Goal: Task Accomplishment & Management: Use online tool/utility

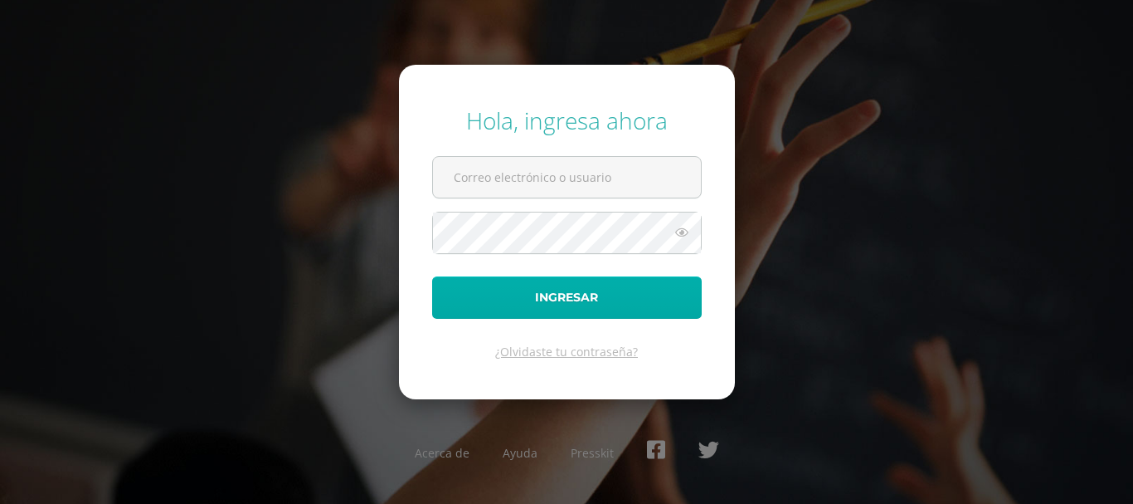
type input "kmejia@donbosco.edu.gt"
click at [576, 292] on button "Ingresar" at bounding box center [567, 297] width 270 height 42
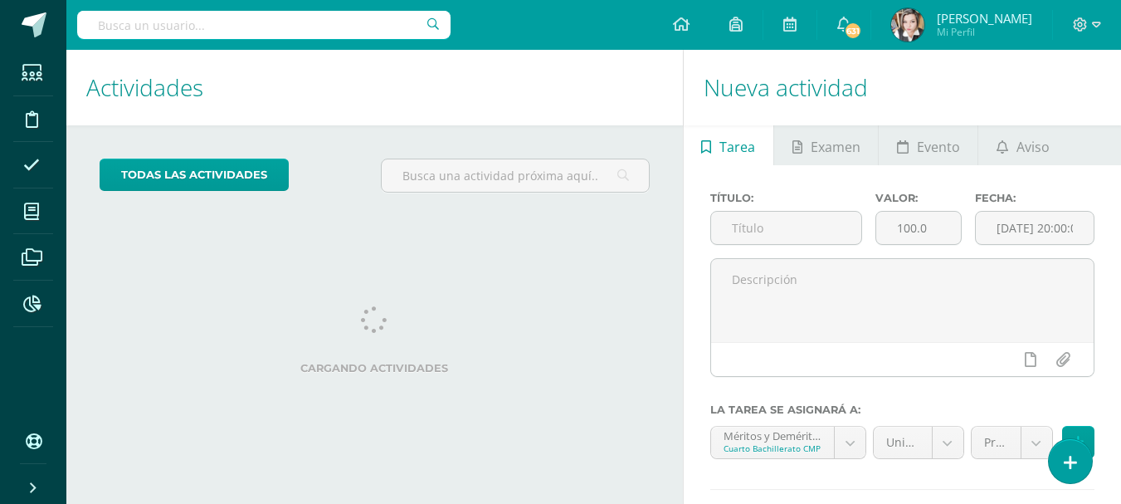
click at [277, 12] on input "text" at bounding box center [263, 25] width 373 height 28
type input "alvarez romero"
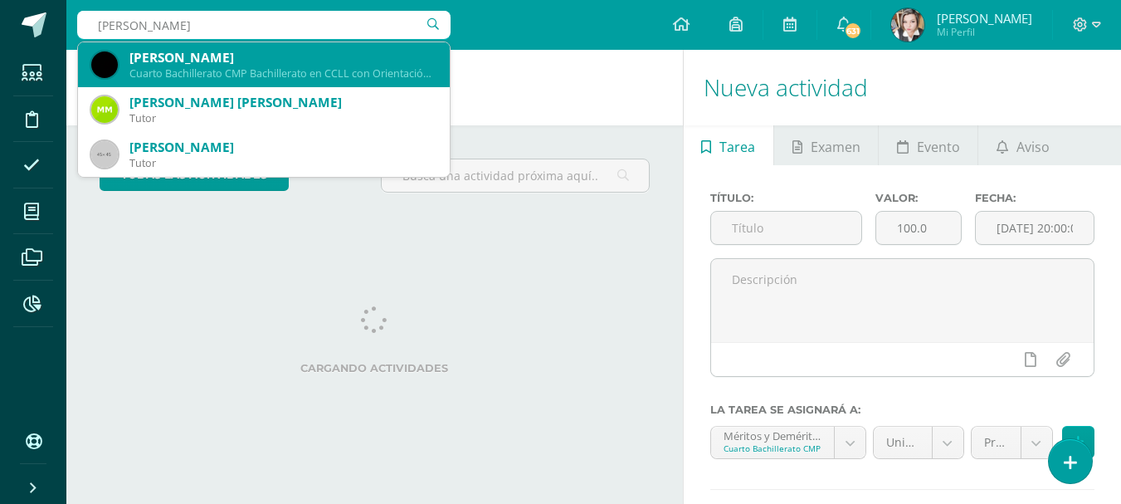
click at [266, 62] on div "Roberto José Alvarez Romero" at bounding box center [282, 57] width 307 height 17
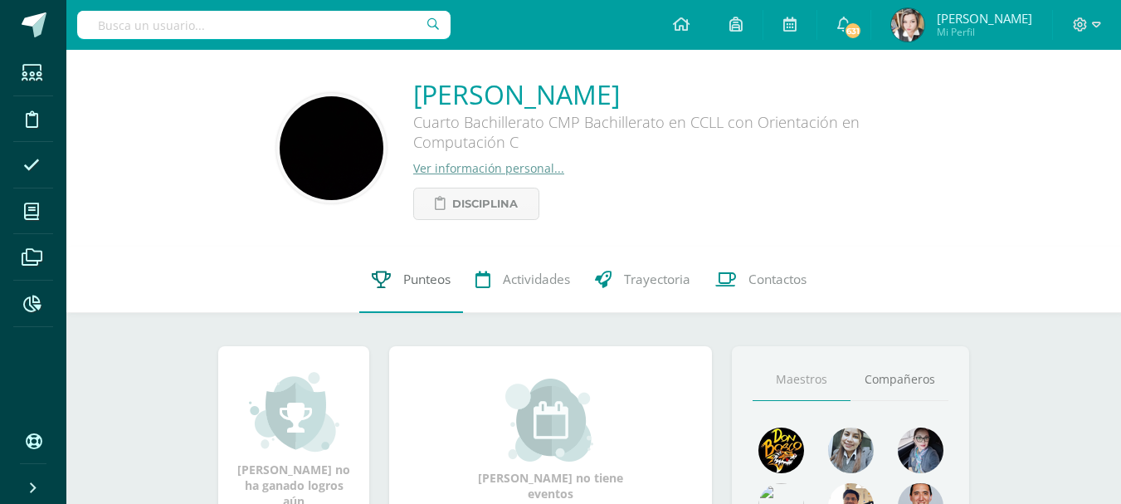
click at [438, 277] on span "Punteos" at bounding box center [426, 278] width 47 height 17
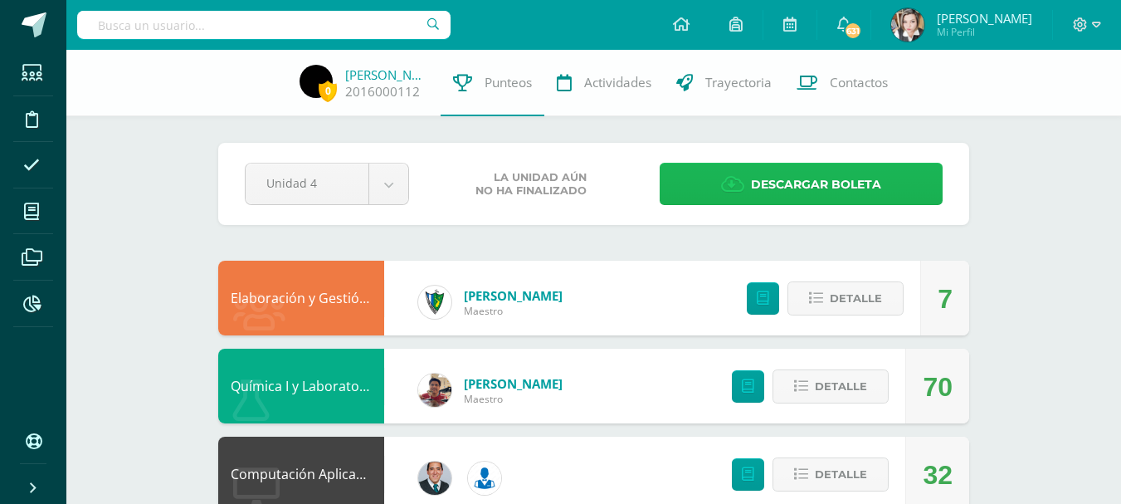
click at [732, 184] on icon at bounding box center [732, 184] width 23 height 18
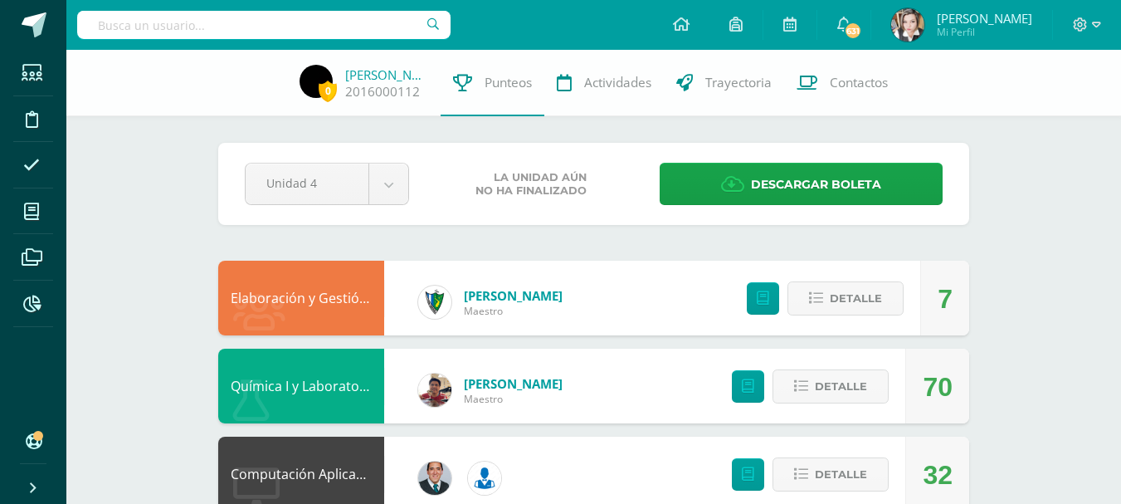
click at [173, 24] on input "text" at bounding box center [263, 25] width 373 height 28
type input "garrido ruano"
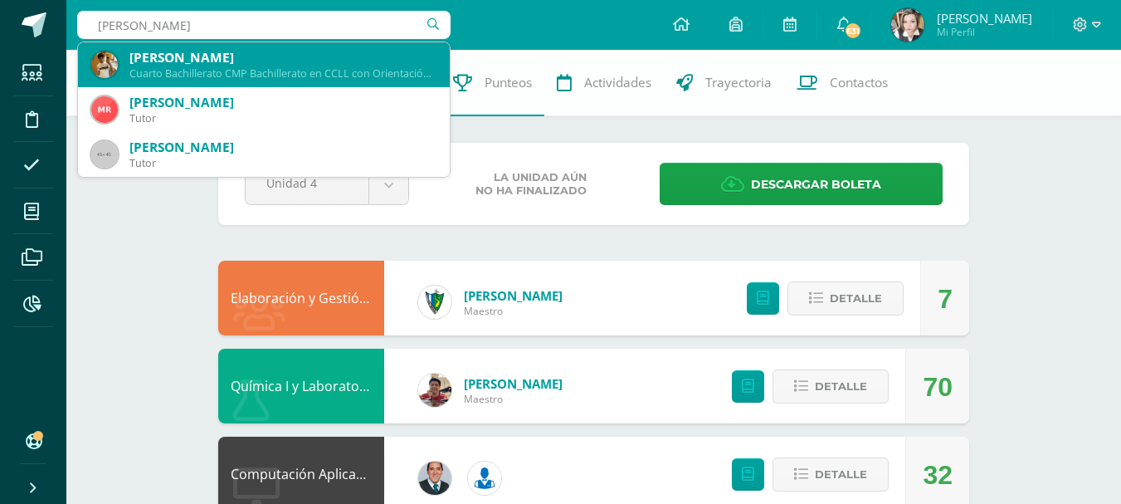
click at [176, 49] on div "[PERSON_NAME]" at bounding box center [282, 57] width 307 height 17
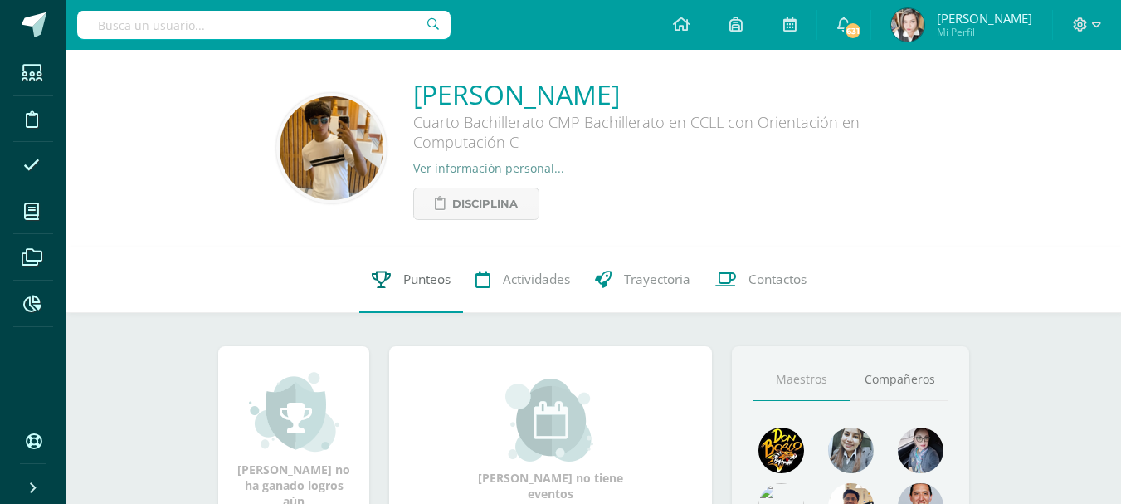
click at [433, 279] on span "Punteos" at bounding box center [426, 278] width 47 height 17
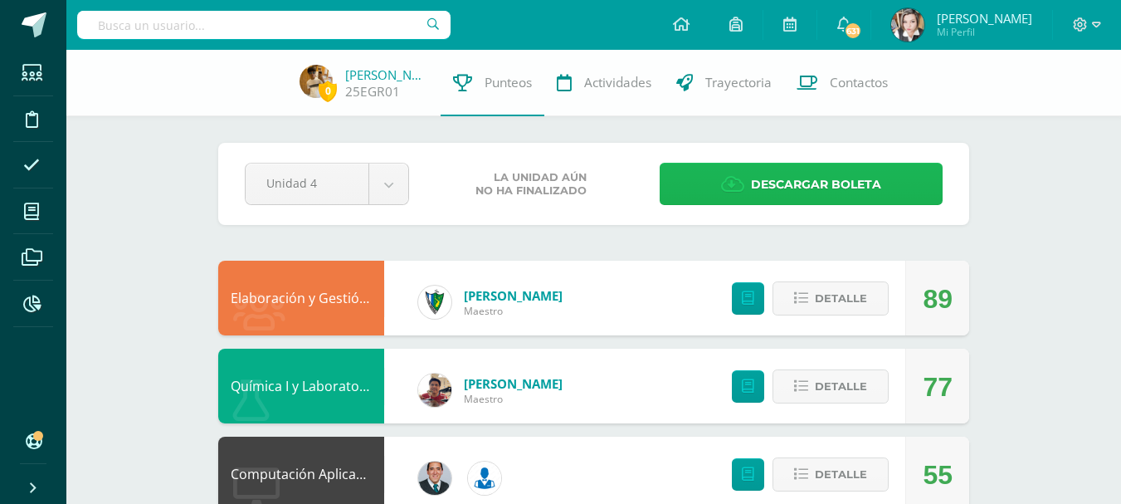
click at [830, 179] on span "Descargar boleta" at bounding box center [816, 184] width 130 height 41
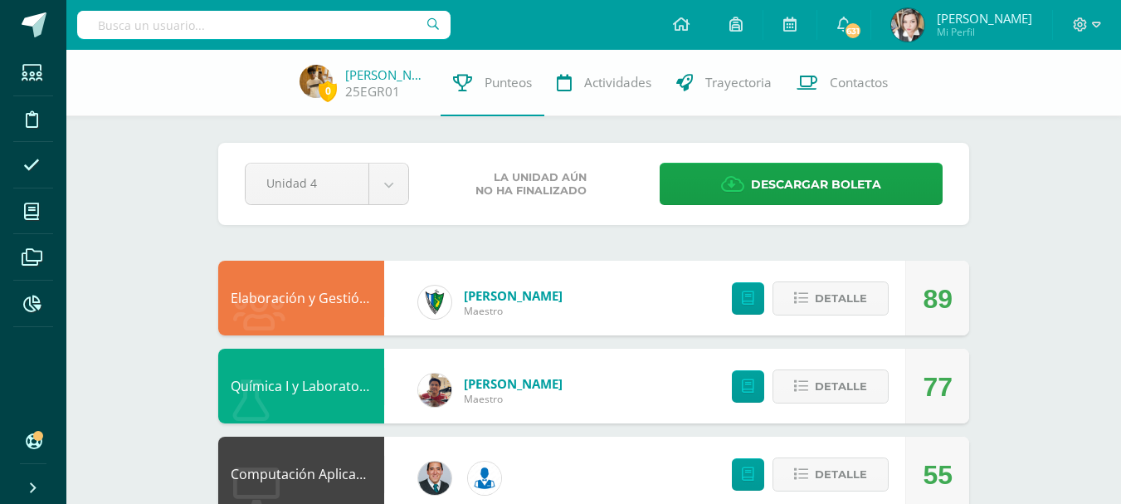
click at [276, 8] on div at bounding box center [263, 25] width 373 height 50
click at [265, 23] on input "text" at bounding box center [263, 25] width 373 height 28
type input "alvarez romero"
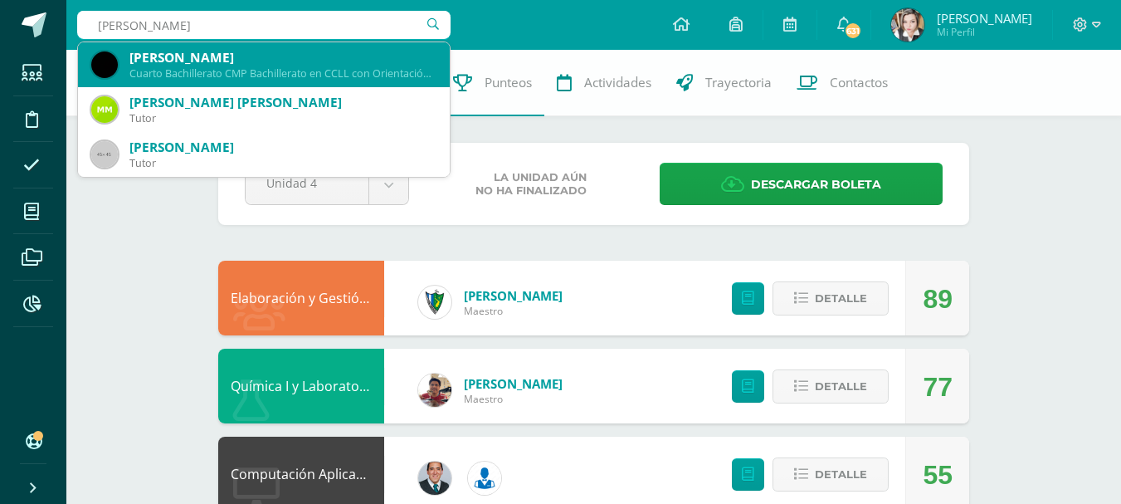
click at [260, 56] on div "Roberto José Alvarez Romero" at bounding box center [282, 57] width 307 height 17
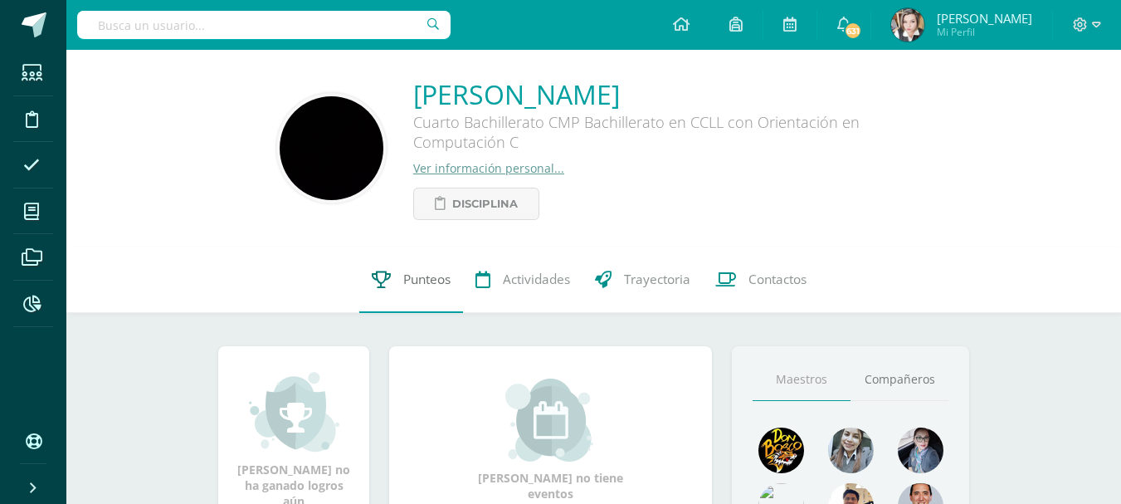
click at [426, 283] on span "Punteos" at bounding box center [426, 278] width 47 height 17
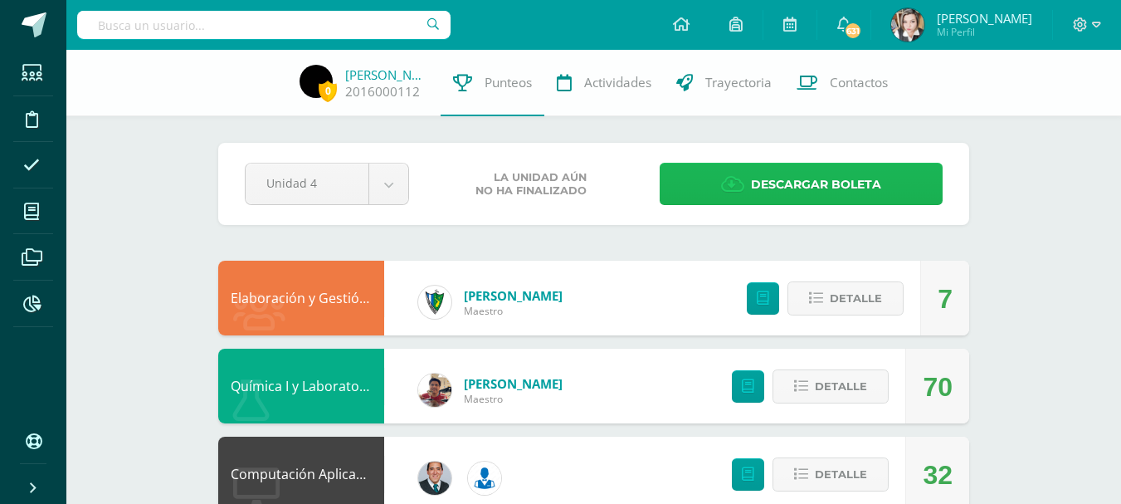
click at [884, 194] on link "Descargar boleta" at bounding box center [801, 184] width 283 height 42
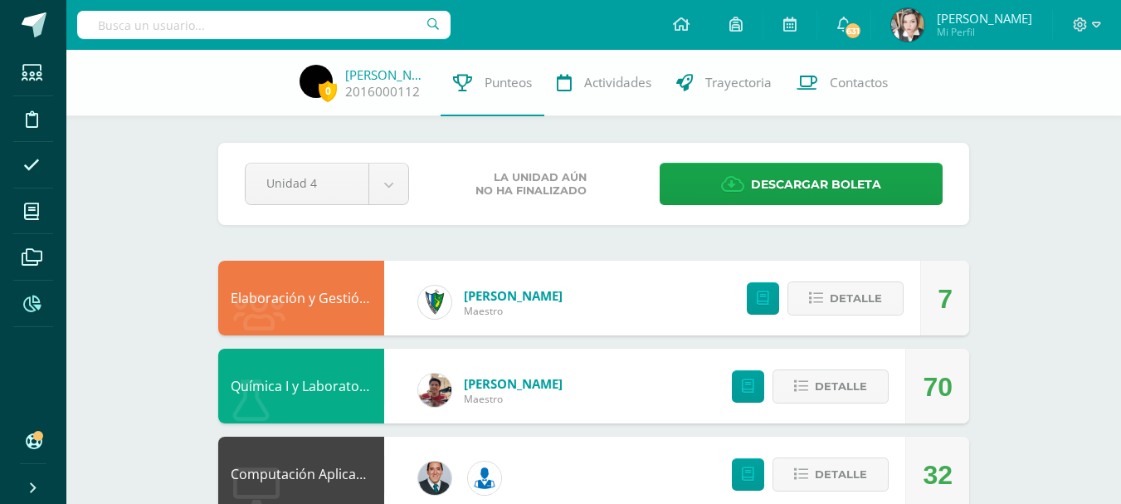
click at [20, 298] on span at bounding box center [31, 303] width 37 height 37
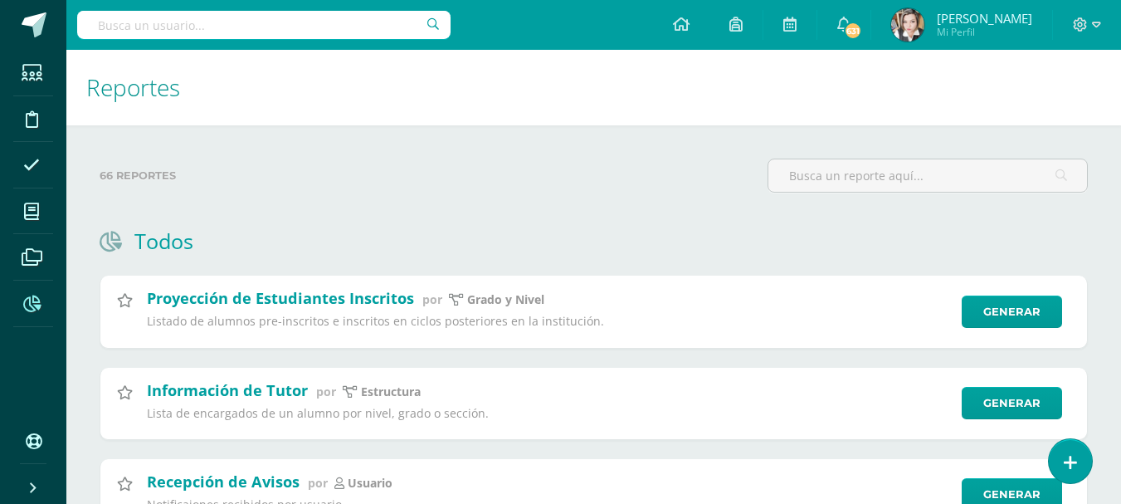
scroll to position [222, 0]
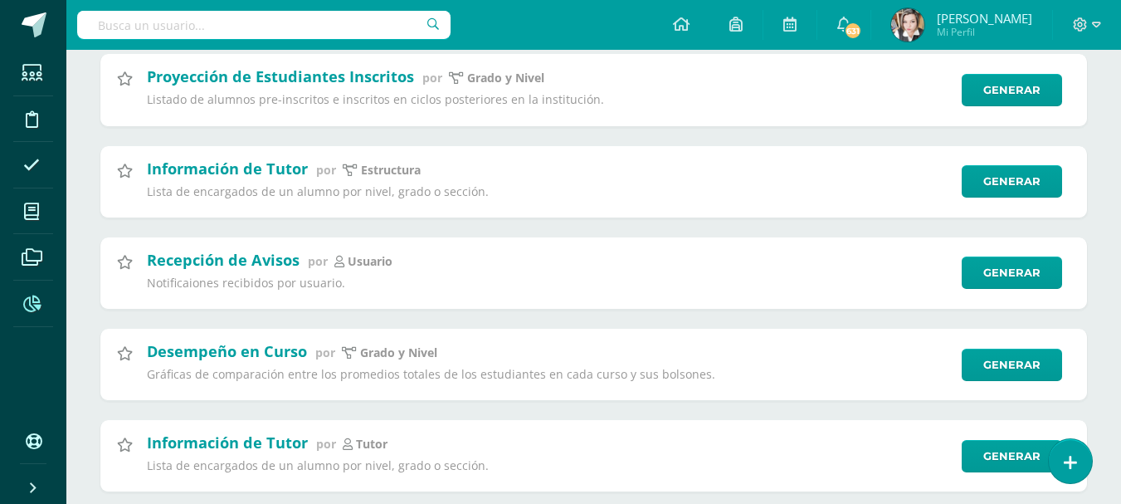
drag, startPoint x: 1106, startPoint y: 12, endPoint x: 650, endPoint y: 24, distance: 456.5
click at [650, 24] on div "Configuración Cerrar sesión [PERSON_NAME] Mi Perfil 631 631 Avisos 780 avisos s…" at bounding box center [593, 25] width 1055 height 50
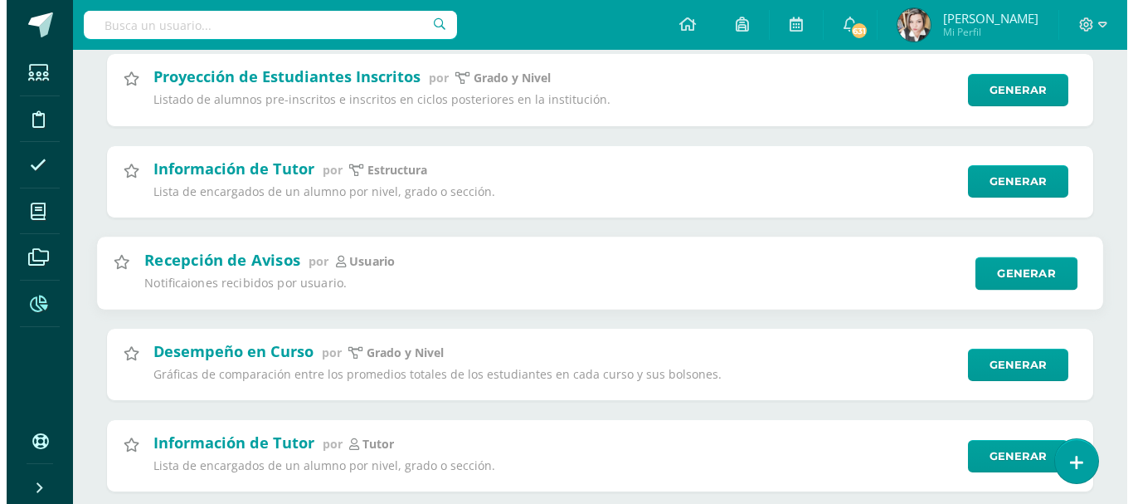
scroll to position [442, 0]
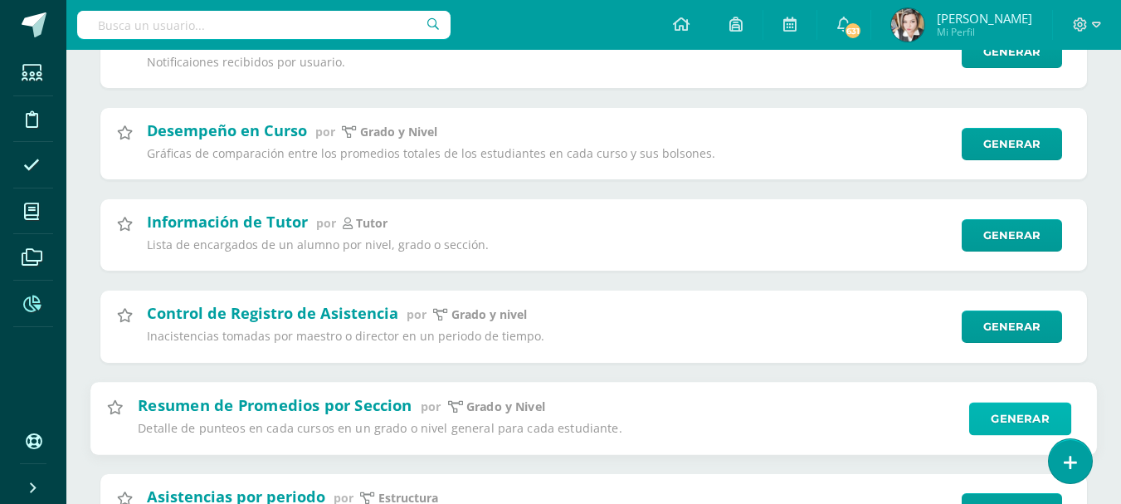
click at [1006, 414] on link "Generar" at bounding box center [1020, 418] width 102 height 33
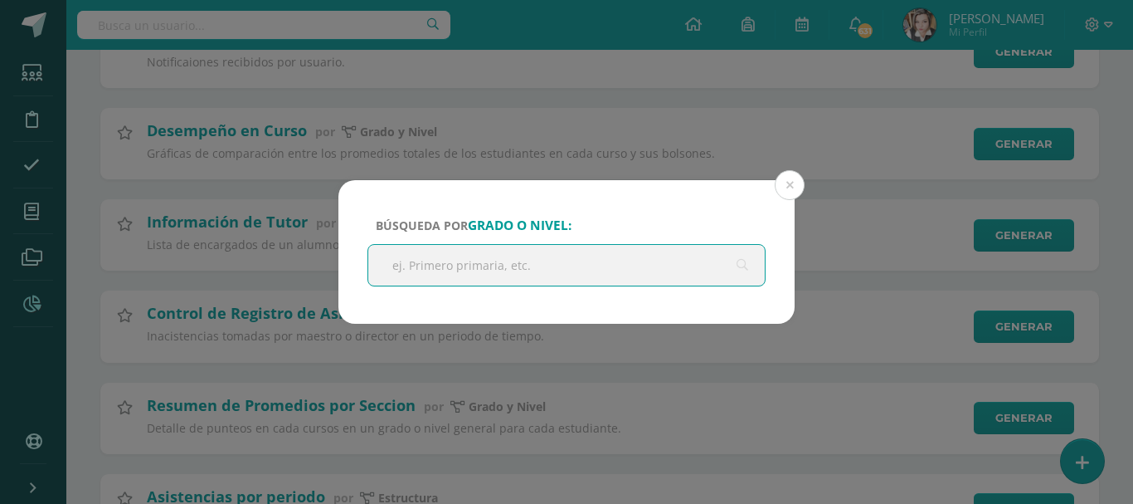
click at [462, 264] on input "text" at bounding box center [566, 265] width 397 height 41
type input "cuarto"
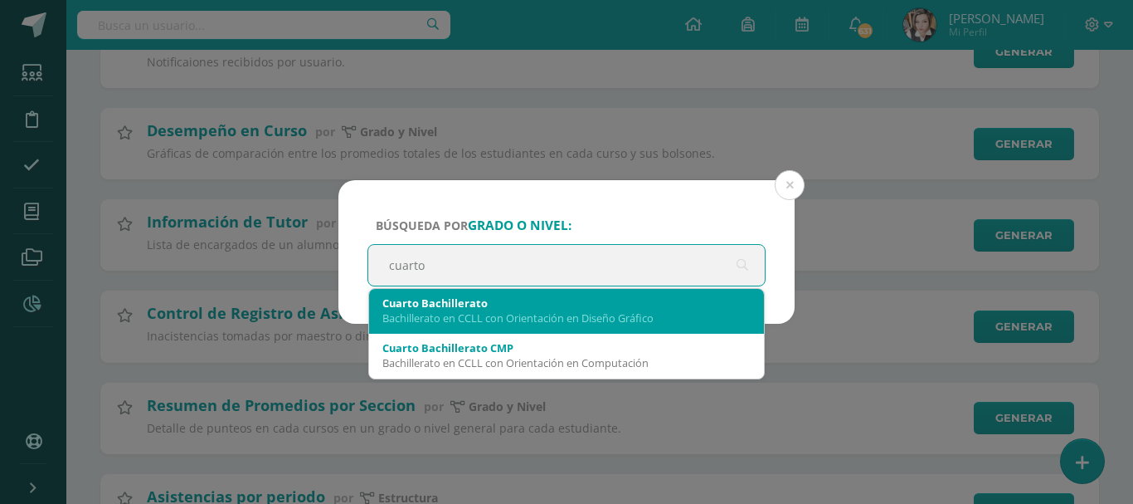
click at [490, 319] on div "Bachillerato en CCLL con Orientación en Diseño Gráfico" at bounding box center [567, 317] width 368 height 15
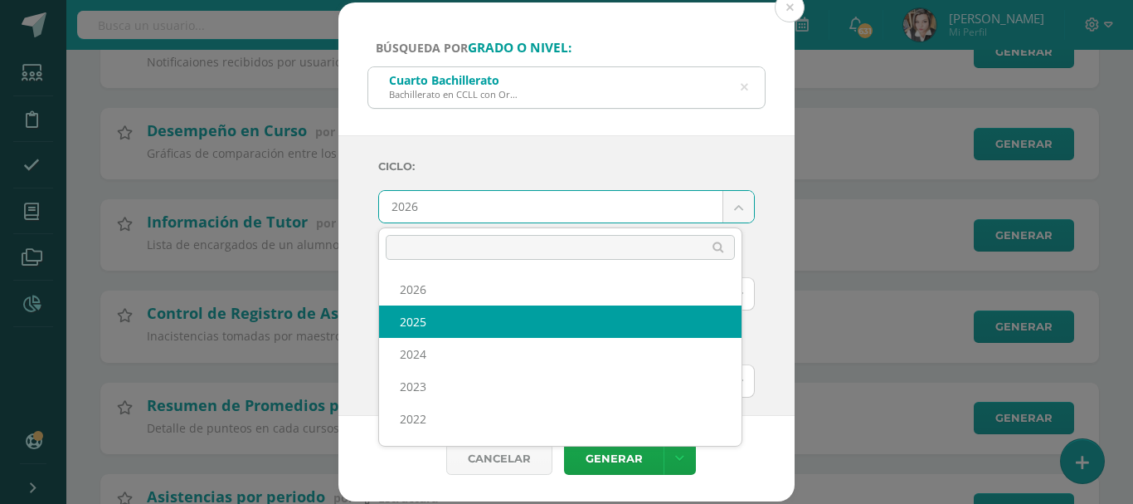
select select "7"
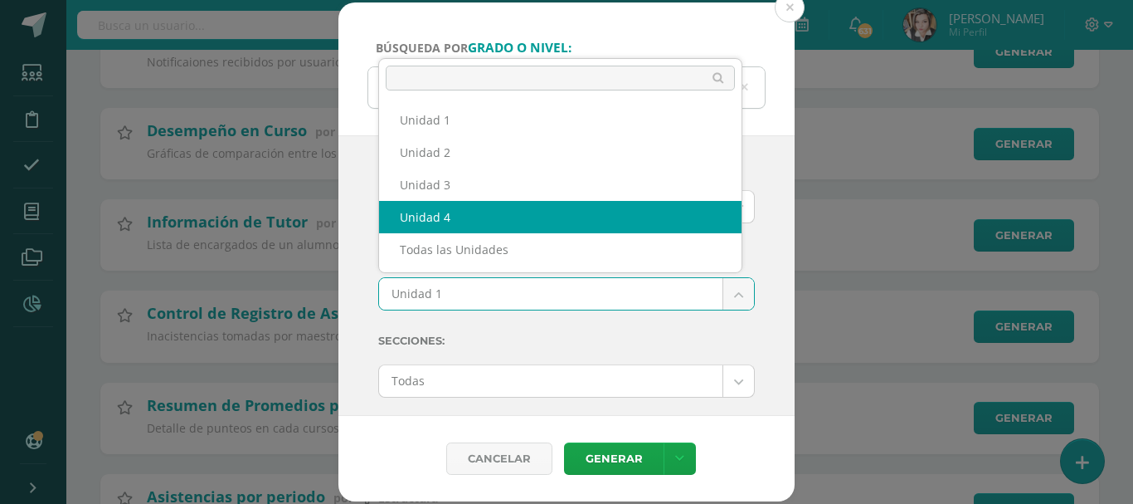
select select "Unidad 4"
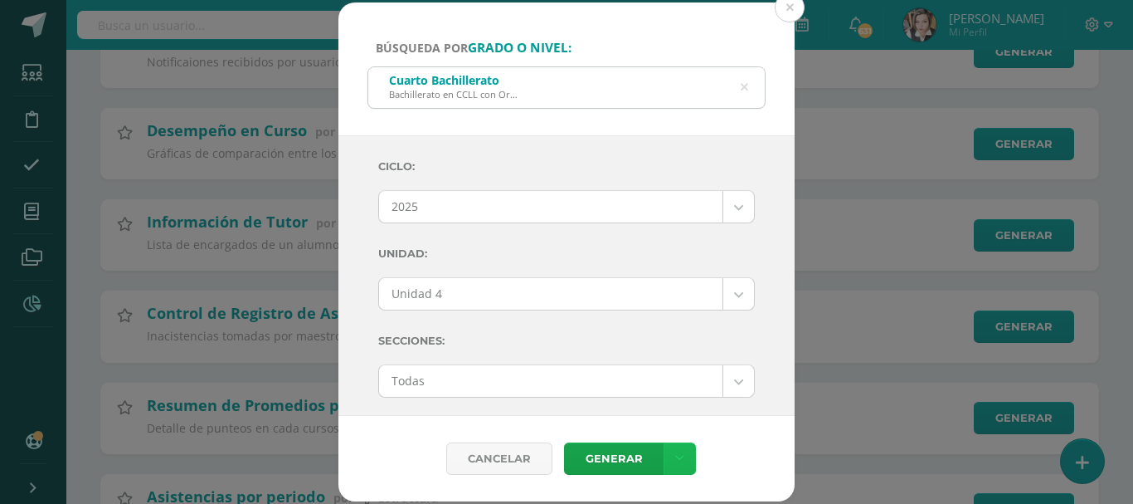
click at [683, 459] on link at bounding box center [680, 458] width 32 height 32
click at [686, 404] on link "Descargar como XLS" at bounding box center [679, 403] width 177 height 26
